Goal: Feedback & Contribution: Contribute content

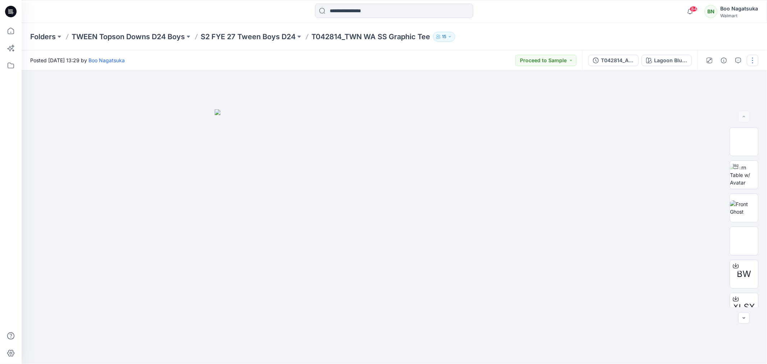
click at [753, 62] on button "button" at bounding box center [753, 61] width 12 height 12
click at [704, 95] on p "Edit" at bounding box center [707, 97] width 9 height 8
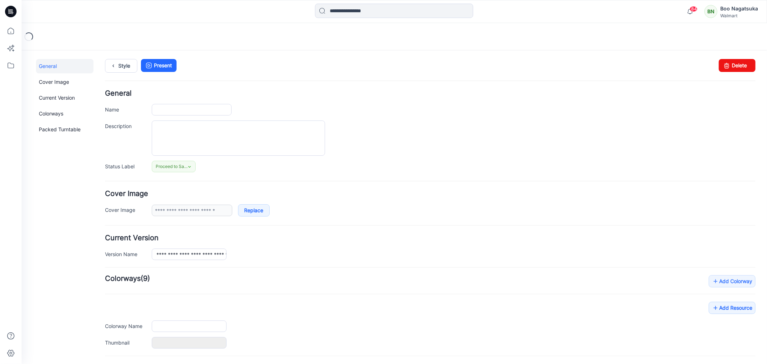
type input "**********"
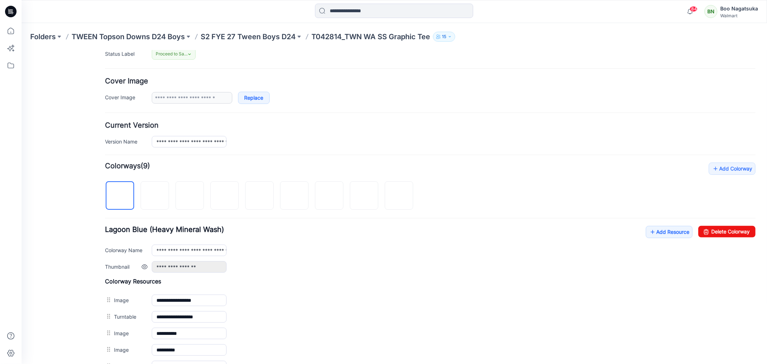
scroll to position [120, 0]
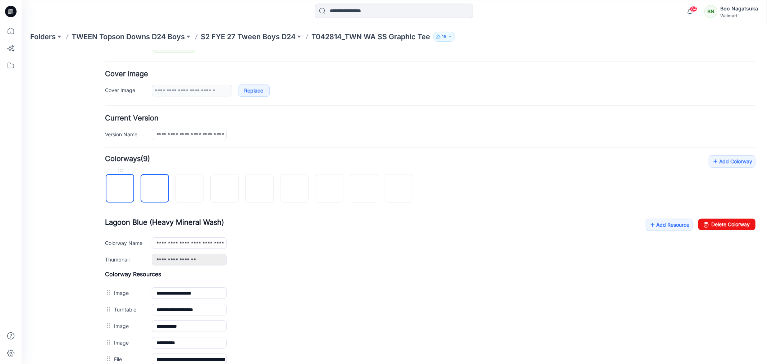
click at [120, 189] on img at bounding box center [120, 189] width 0 height 0
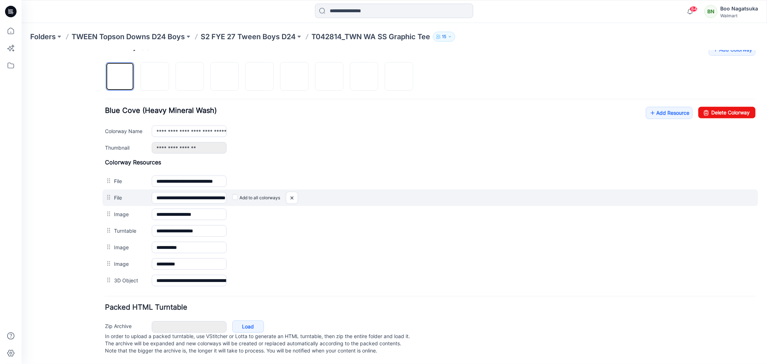
scroll to position [240, 0]
click at [293, 192] on img at bounding box center [292, 198] width 12 height 12
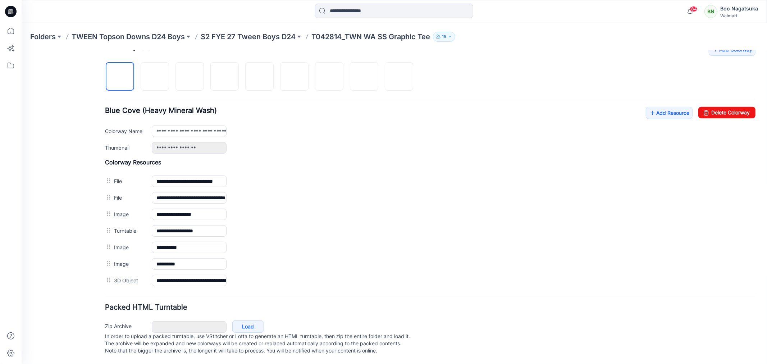
scroll to position [224, 0]
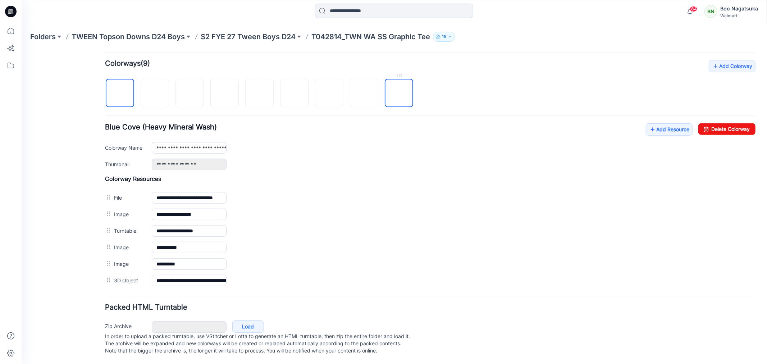
click at [399, 93] on img at bounding box center [399, 93] width 0 height 0
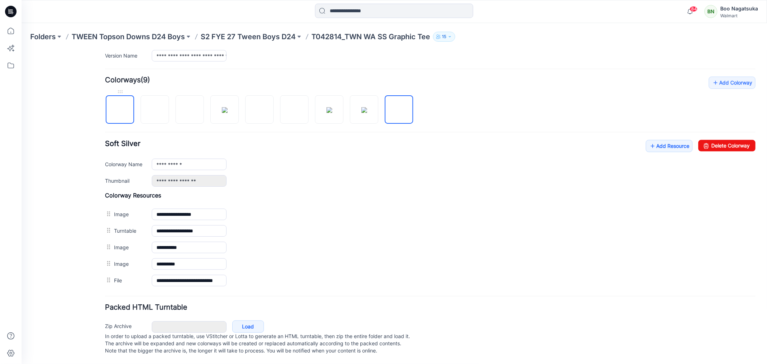
click at [120, 110] on img at bounding box center [120, 110] width 0 height 0
type input "**********"
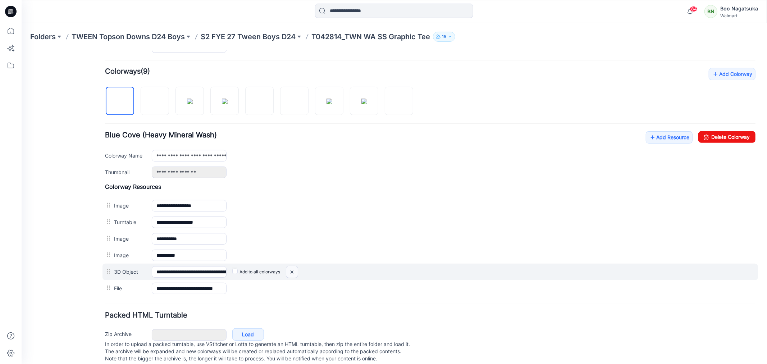
click at [294, 273] on img at bounding box center [292, 272] width 12 height 12
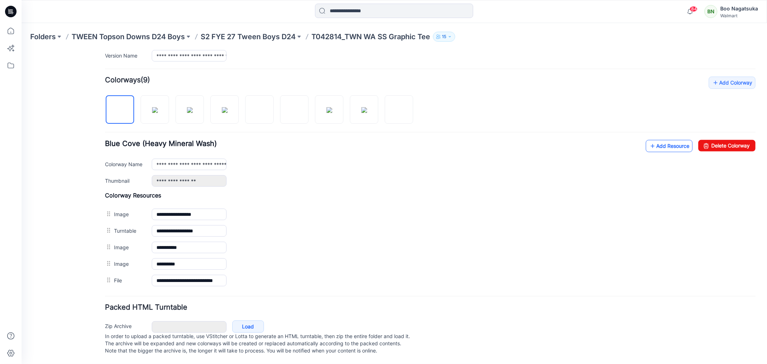
click at [656, 140] on link "Add Resource" at bounding box center [669, 146] width 47 height 12
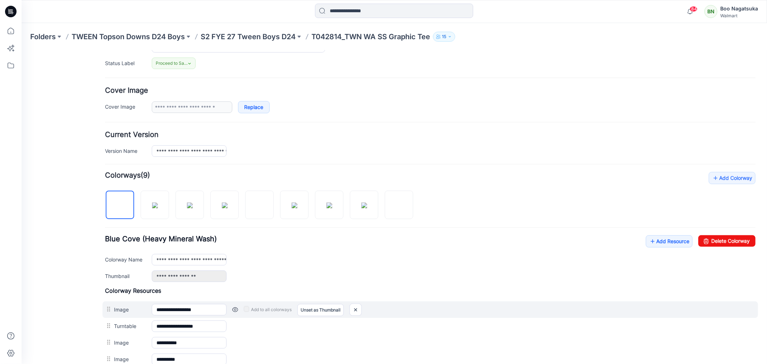
scroll to position [0, 0]
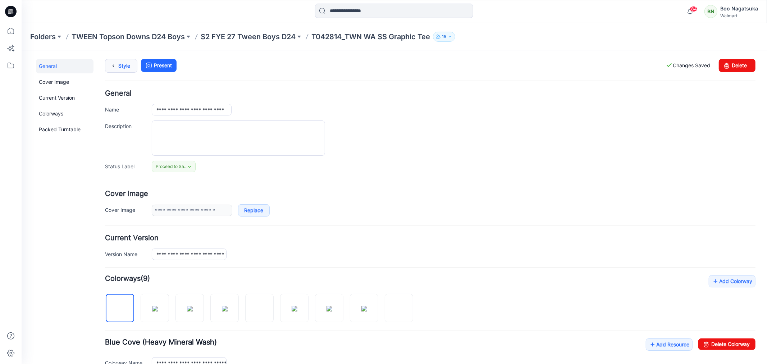
click at [123, 65] on link "Style" at bounding box center [121, 66] width 32 height 14
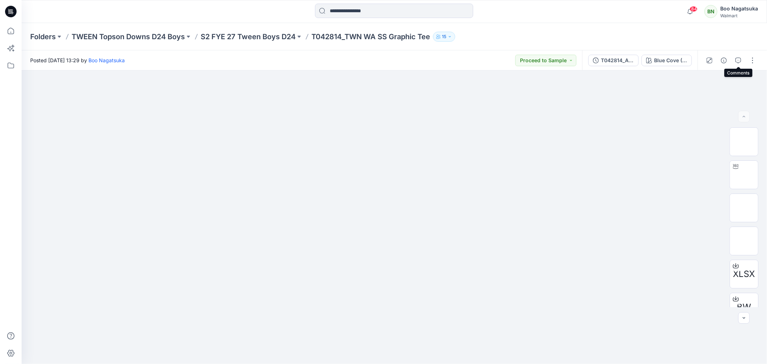
click at [737, 59] on icon "button" at bounding box center [739, 61] width 6 height 6
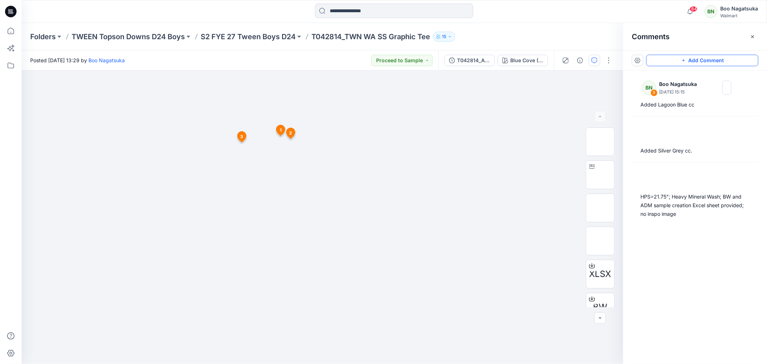
click at [721, 60] on button "Add Comment" at bounding box center [703, 61] width 112 height 12
click at [253, 136] on div "4 1 BN Boo Nagatsuka July 07, 2025 13:57 HPS=21.75"; Heavy Mineral Wash; BW and…" at bounding box center [323, 218] width 602 height 294
click at [253, 136] on div "XLSX BW Blue Cove (Heavy Mineral Wash) Loading... Material Properties Loading..…" at bounding box center [323, 218] width 602 height 294
click at [703, 62] on button "Add Comment" at bounding box center [703, 61] width 112 height 12
click at [257, 137] on div "4 1 BN Boo Nagatsuka July 07, 2025 13:57 HPS=21.75"; Heavy Mineral Wash; BW and…" at bounding box center [323, 218] width 602 height 294
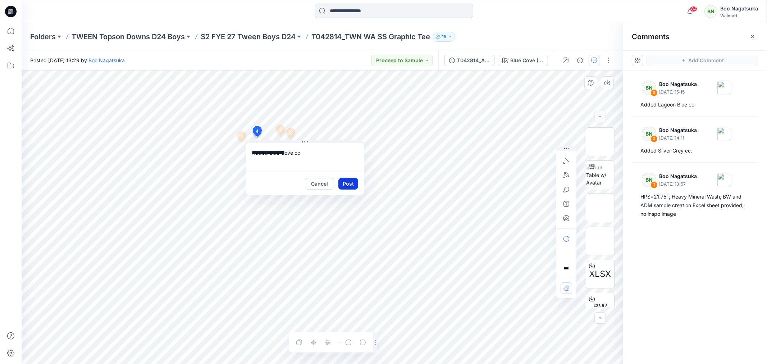
type textarea "**********"
click at [347, 184] on button "Post" at bounding box center [349, 184] width 20 height 12
